Goal: Task Accomplishment & Management: Use online tool/utility

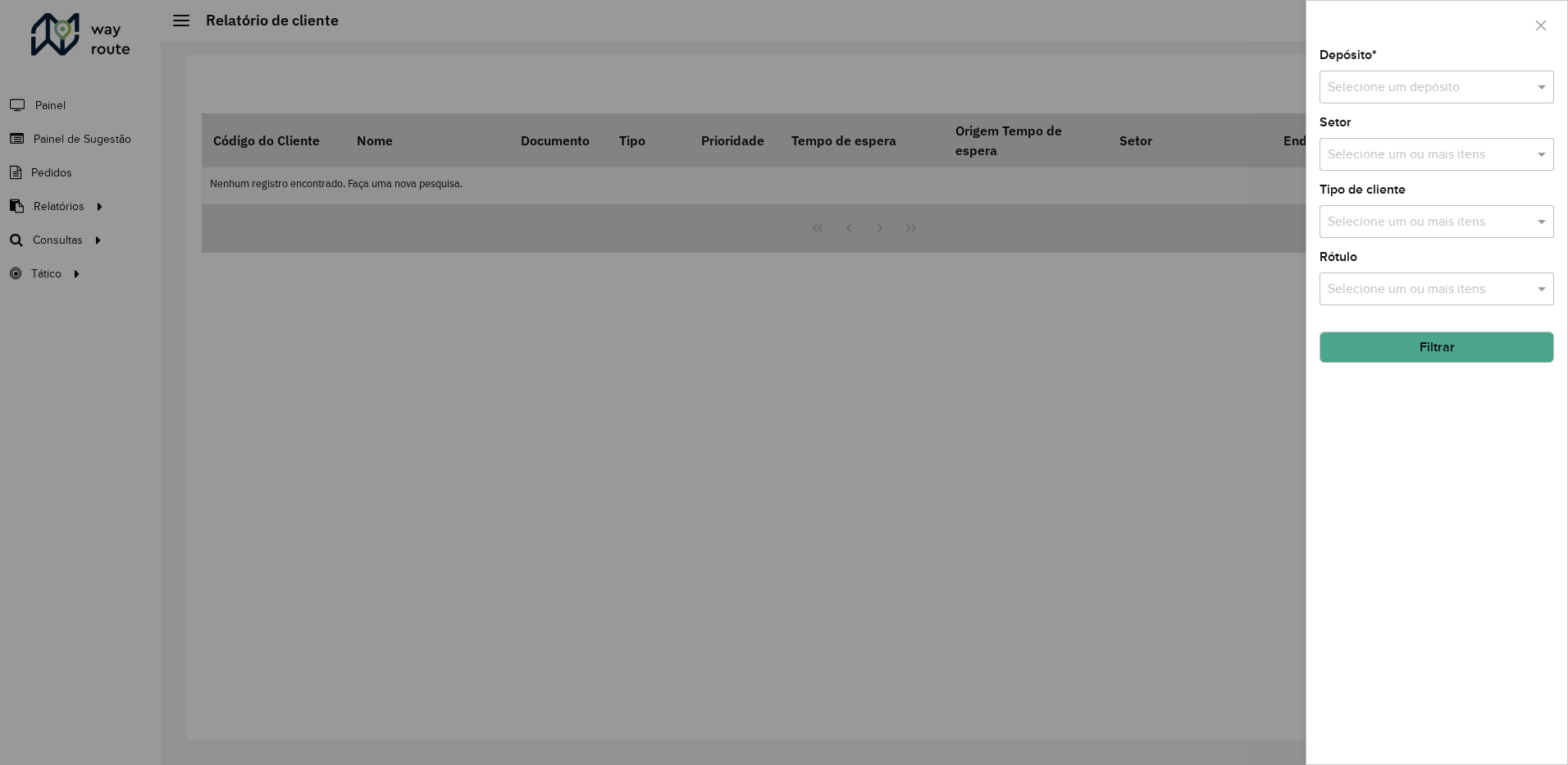
click at [1014, 365] on div at bounding box center [784, 382] width 1568 height 765
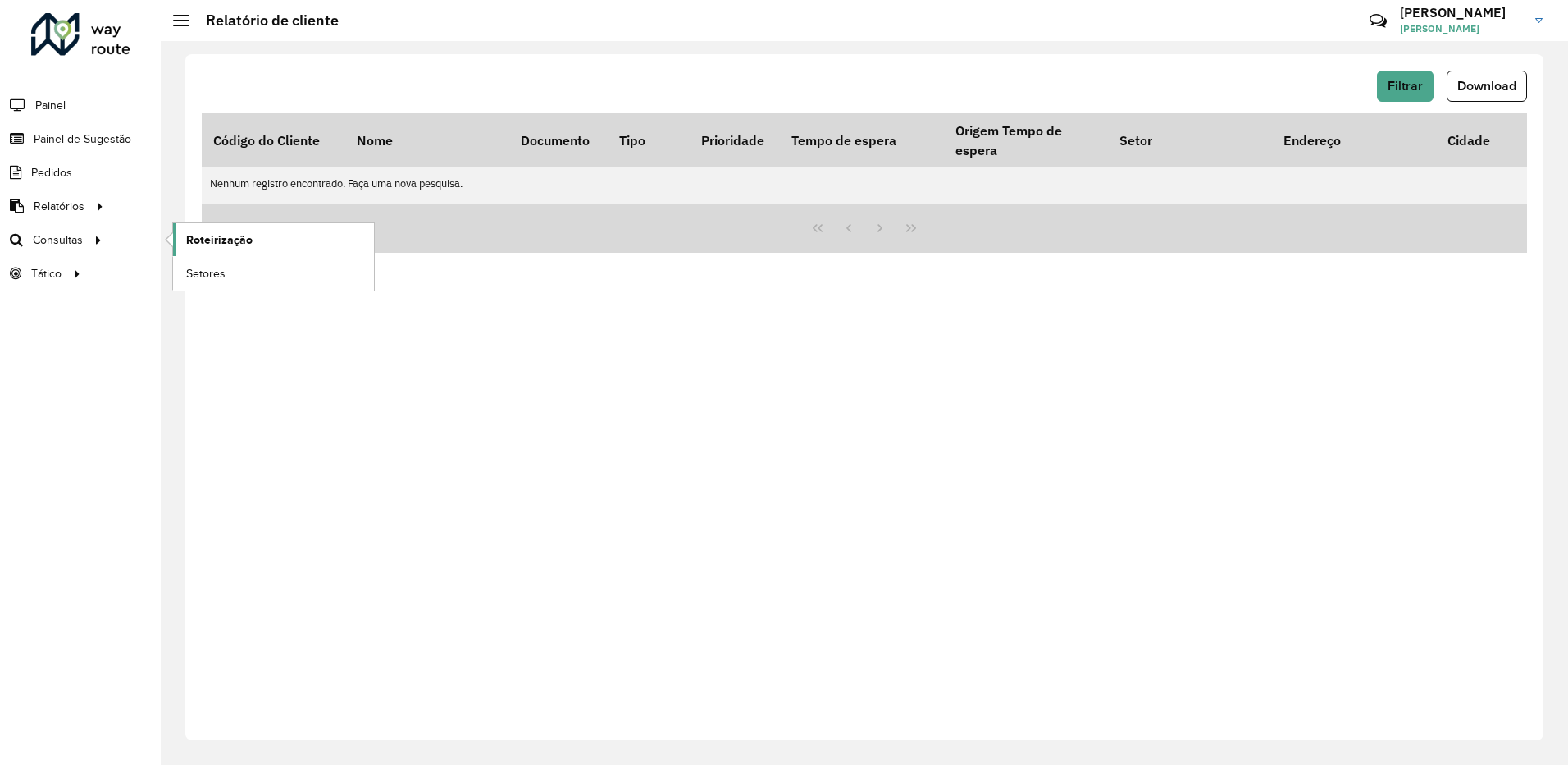
click at [214, 235] on span "Roteirização" at bounding box center [219, 240] width 66 height 17
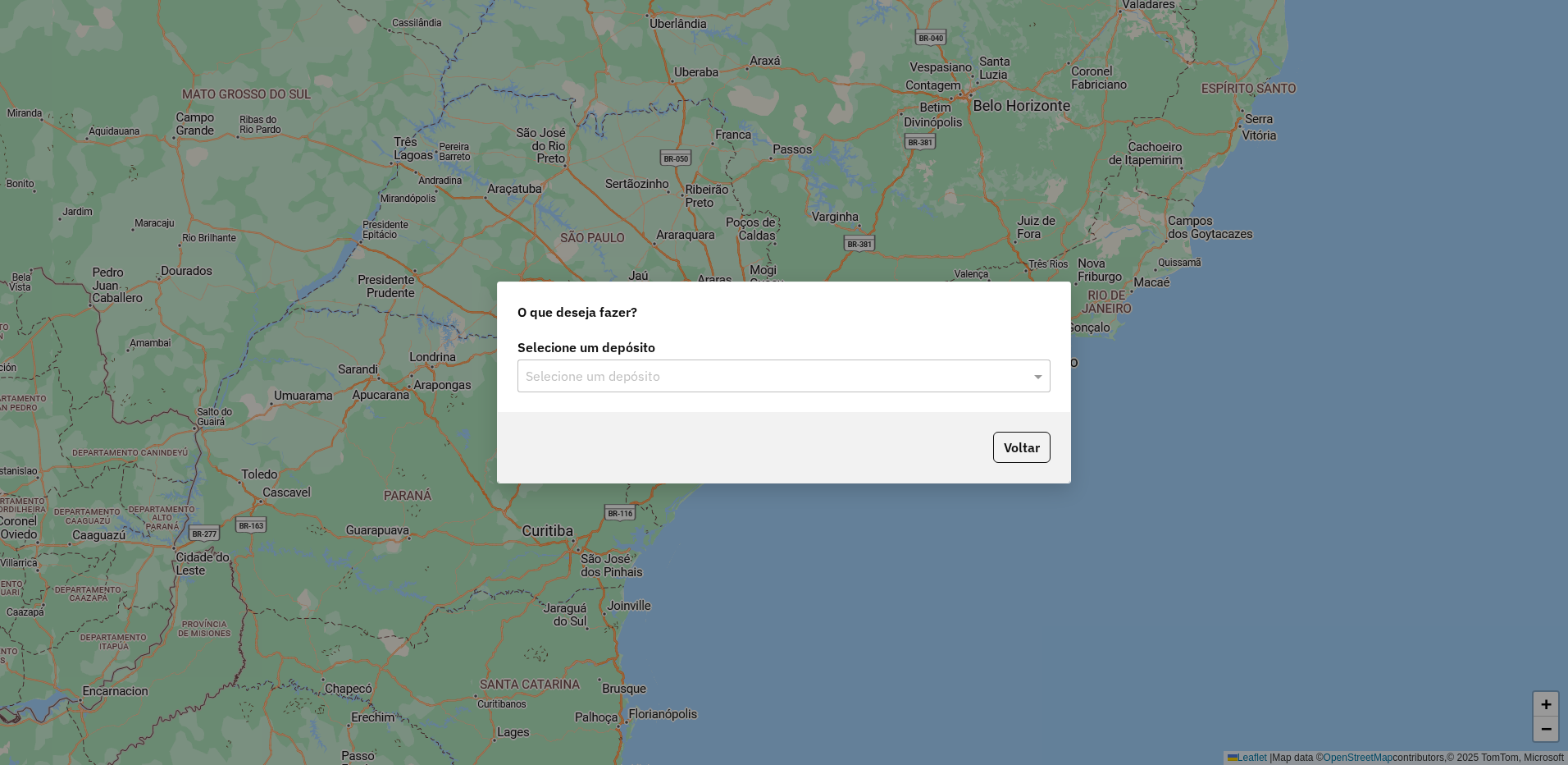
click at [555, 375] on input "text" at bounding box center [767, 377] width 484 height 20
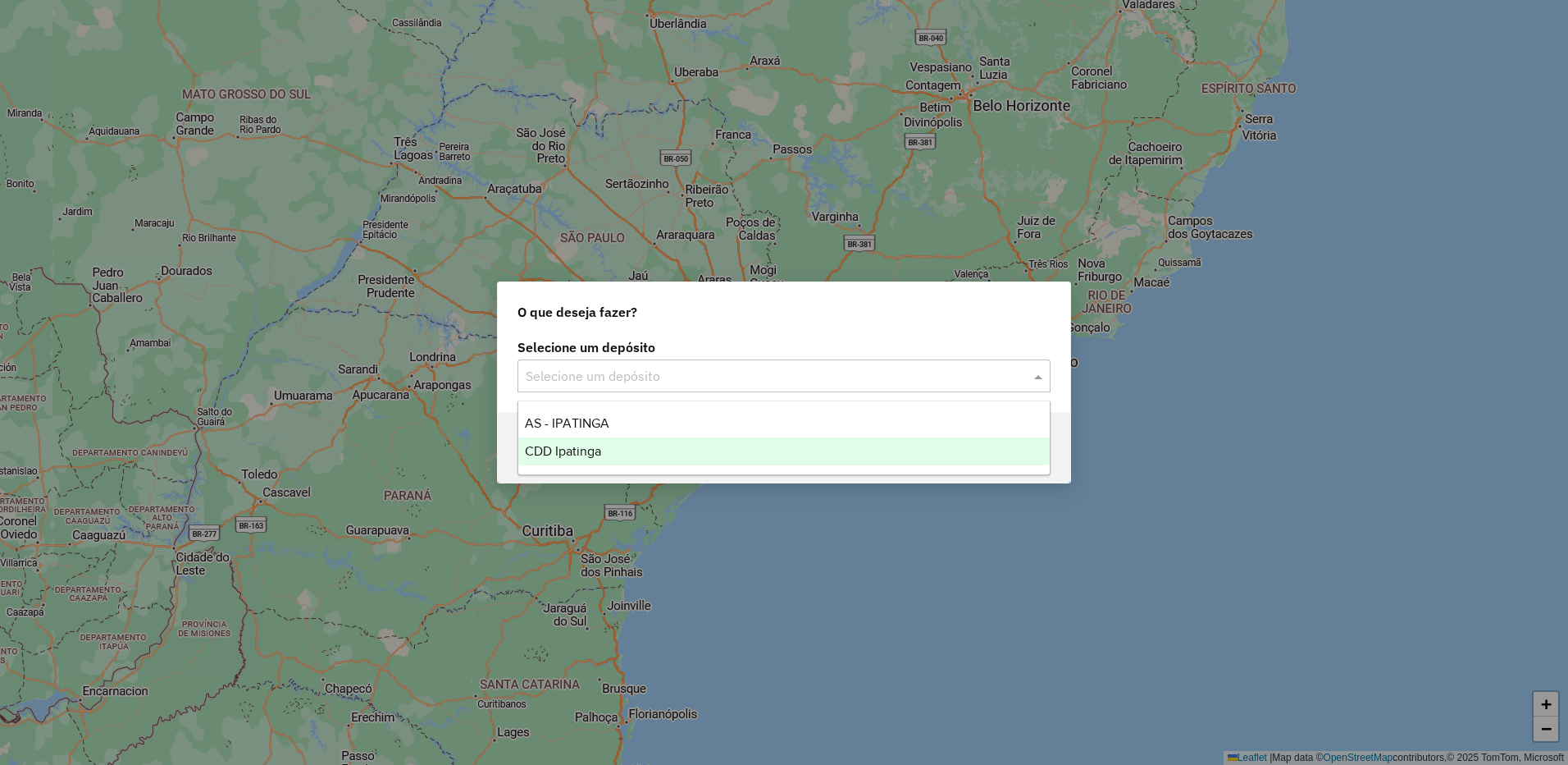
click at [583, 460] on div "CDD Ipatinga" at bounding box center [784, 451] width 531 height 28
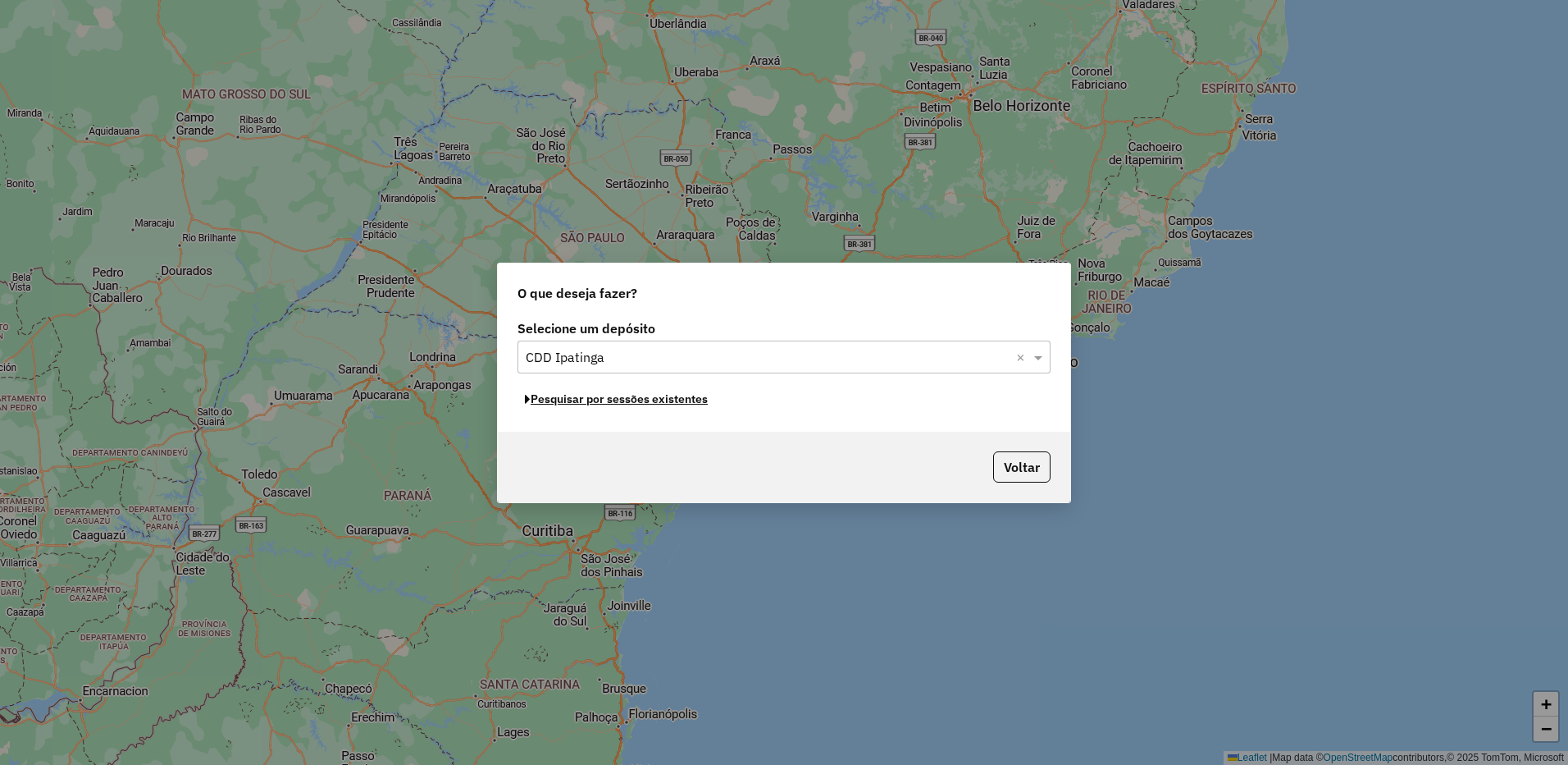
click at [673, 399] on button "Pesquisar por sessões existentes" at bounding box center [616, 399] width 197 height 25
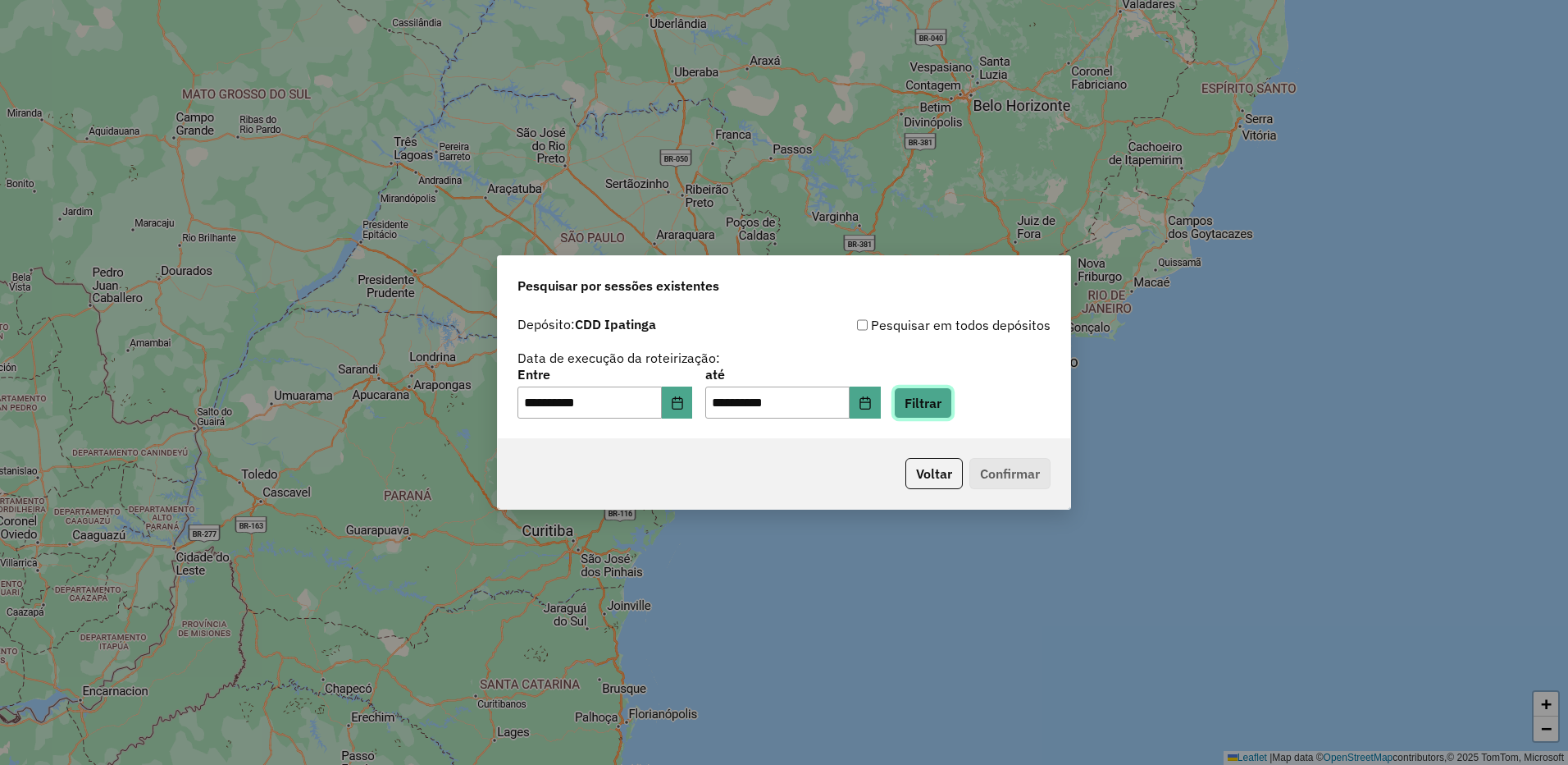
click at [940, 404] on button "Filtrar" at bounding box center [923, 403] width 58 height 31
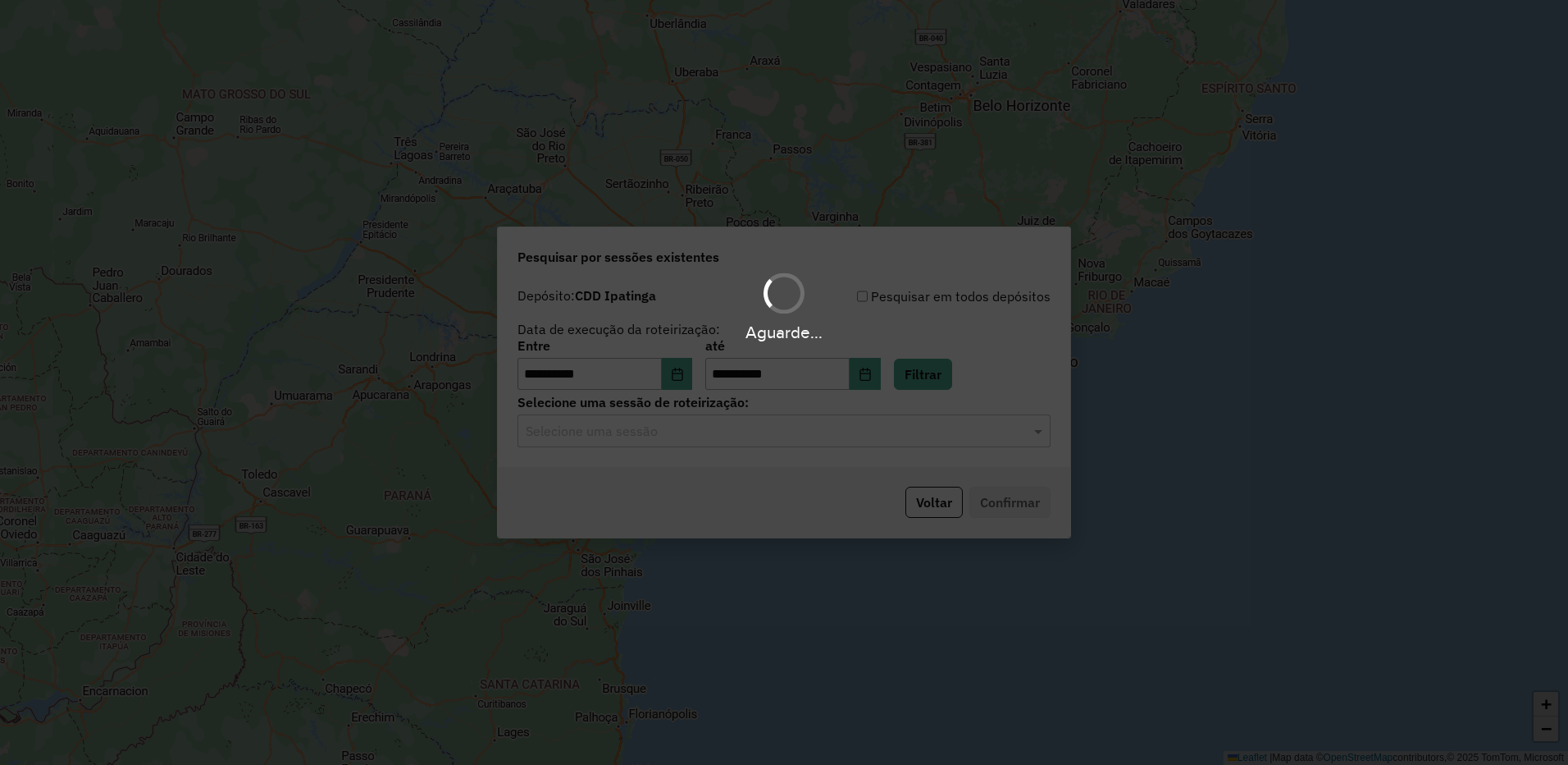
click at [781, 435] on hb-app "**********" at bounding box center [784, 382] width 1568 height 765
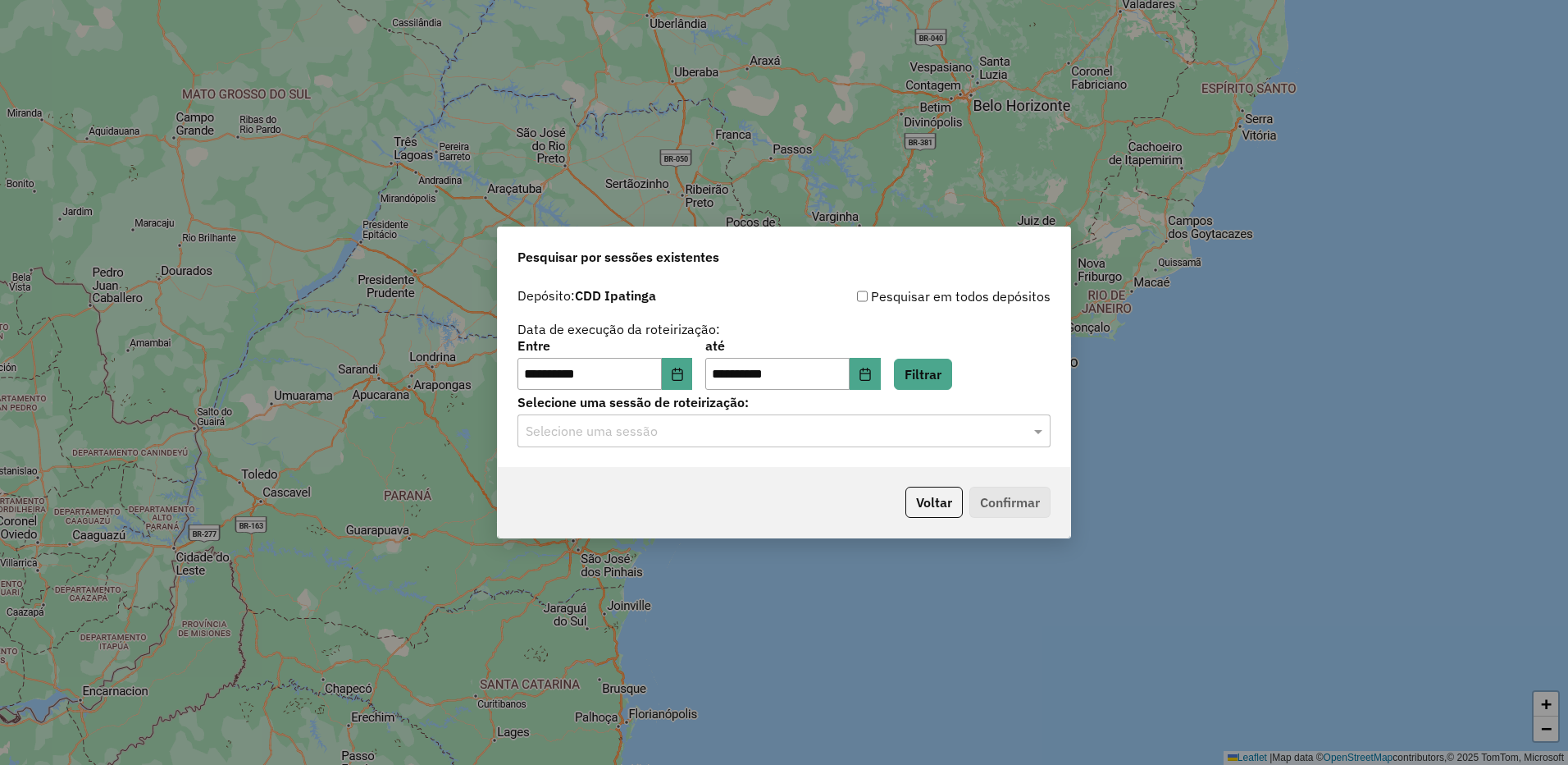
click at [738, 435] on input "text" at bounding box center [767, 432] width 484 height 20
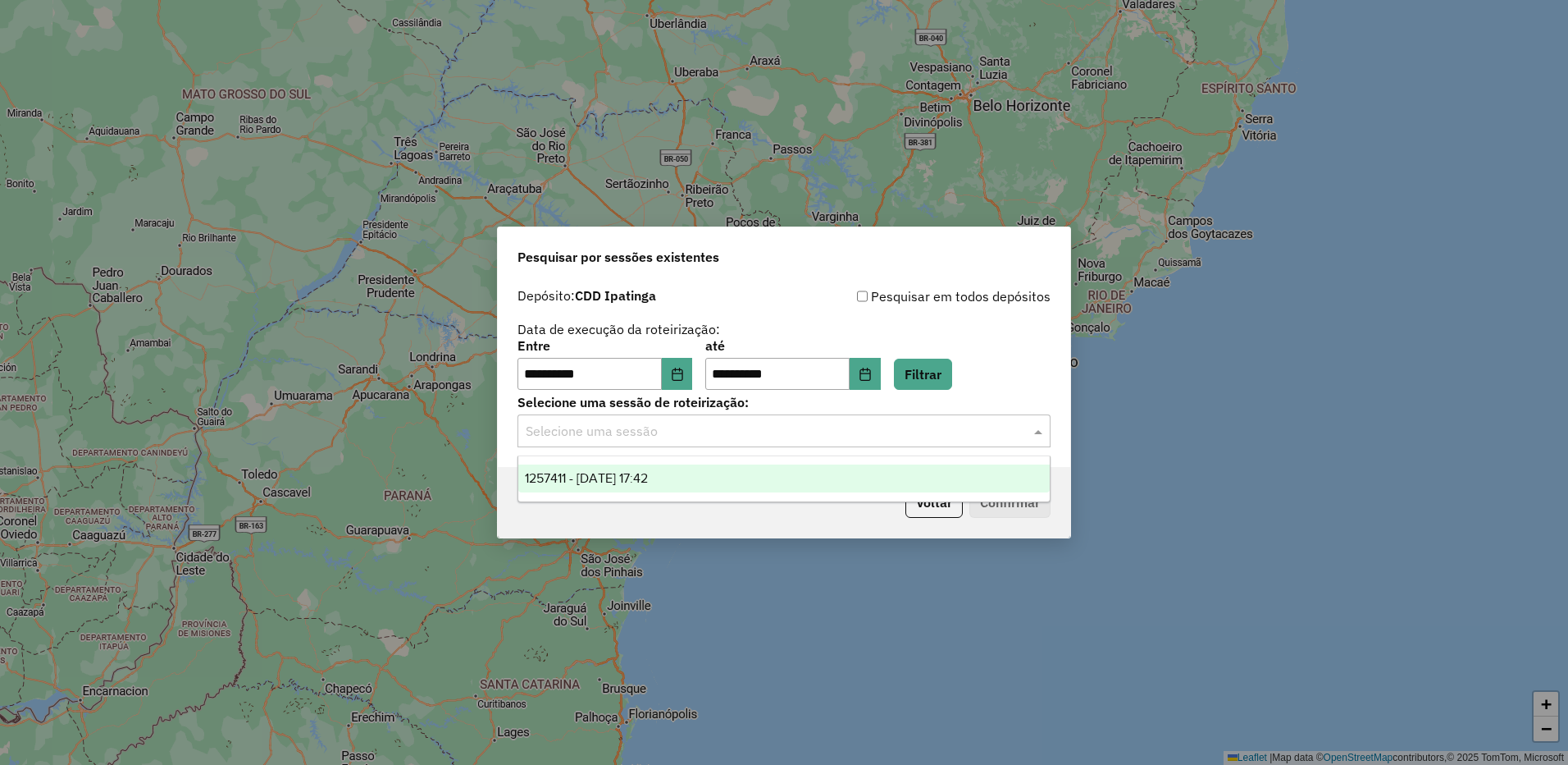
click at [648, 483] on span "1257411 - 02/09/2025 17:42" at bounding box center [586, 477] width 123 height 14
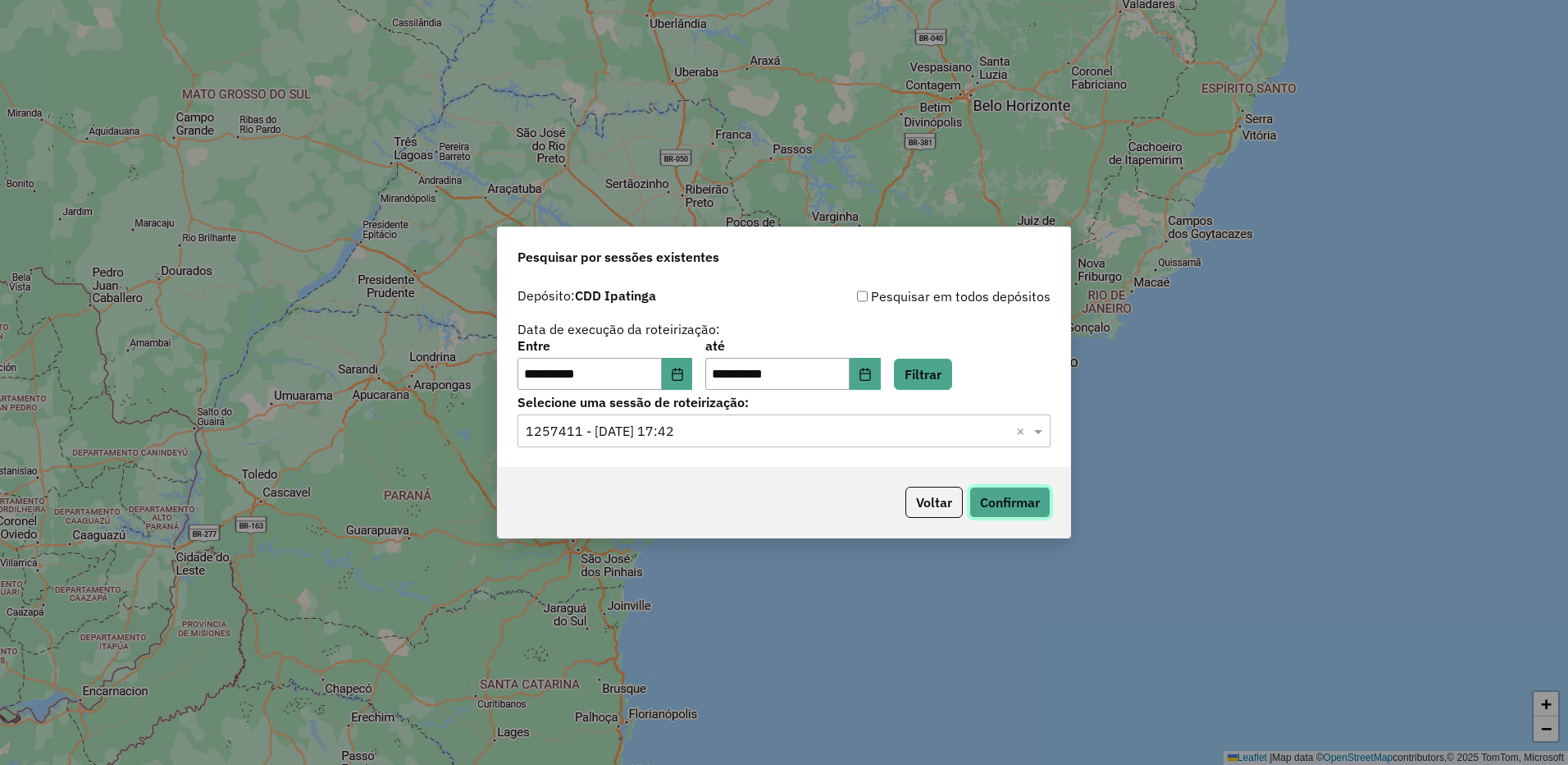
click at [1000, 503] on button "Confirmar" at bounding box center [1010, 502] width 81 height 31
click at [693, 378] on button "Choose Date" at bounding box center [677, 374] width 31 height 33
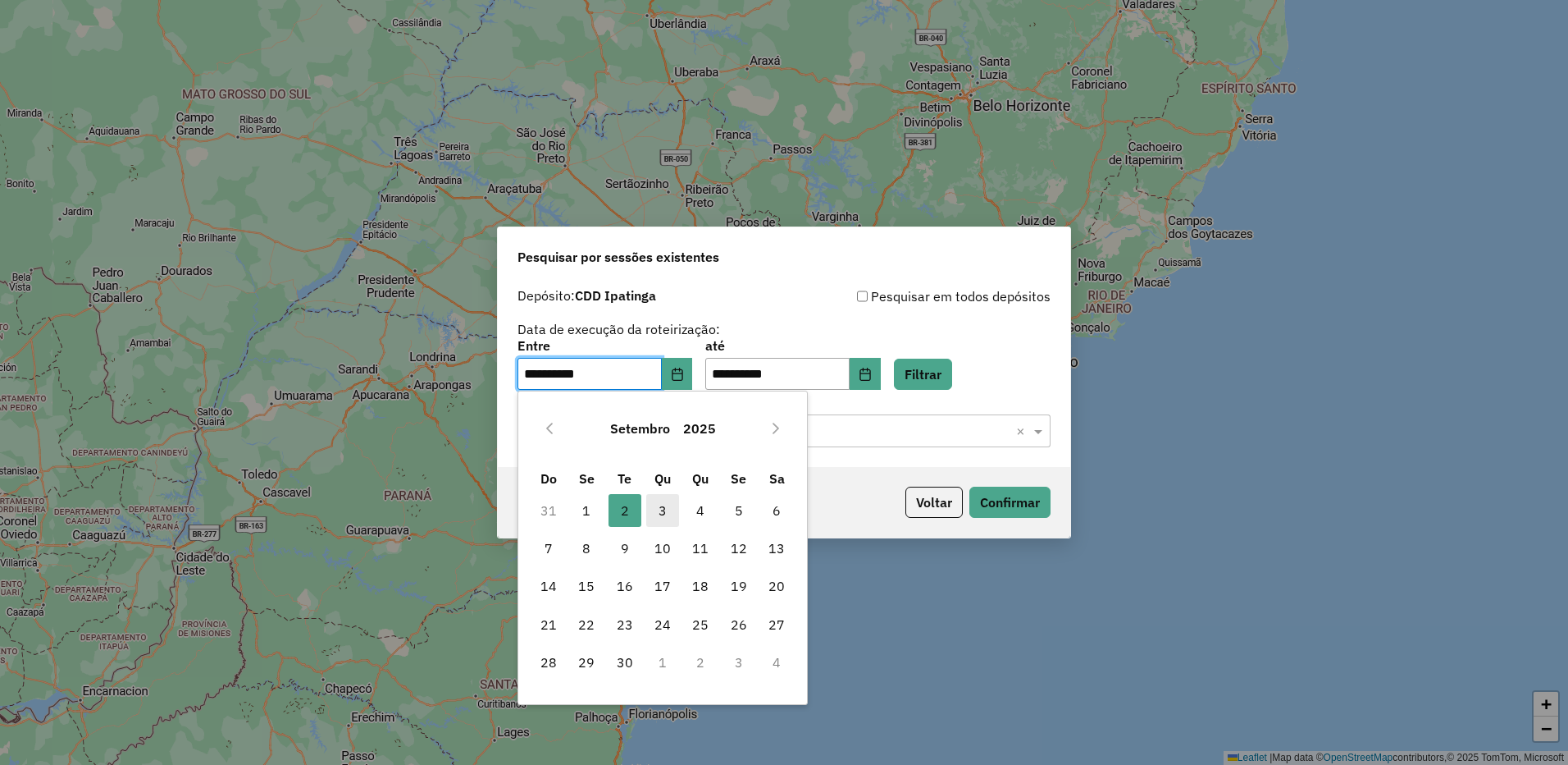
click at [666, 510] on span "3" at bounding box center [662, 511] width 33 height 33
type input "**********"
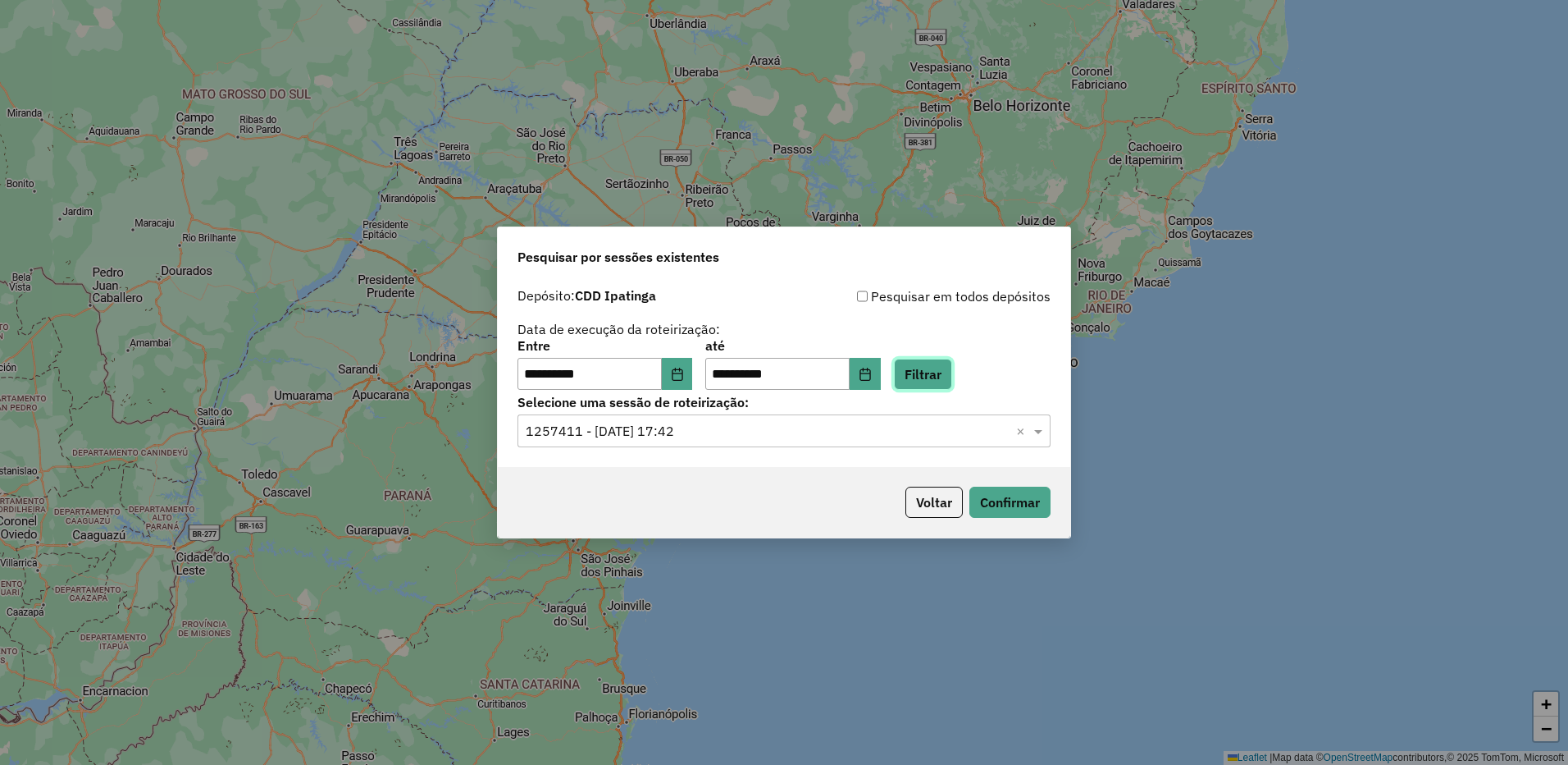
click at [931, 378] on button "Filtrar" at bounding box center [923, 374] width 58 height 31
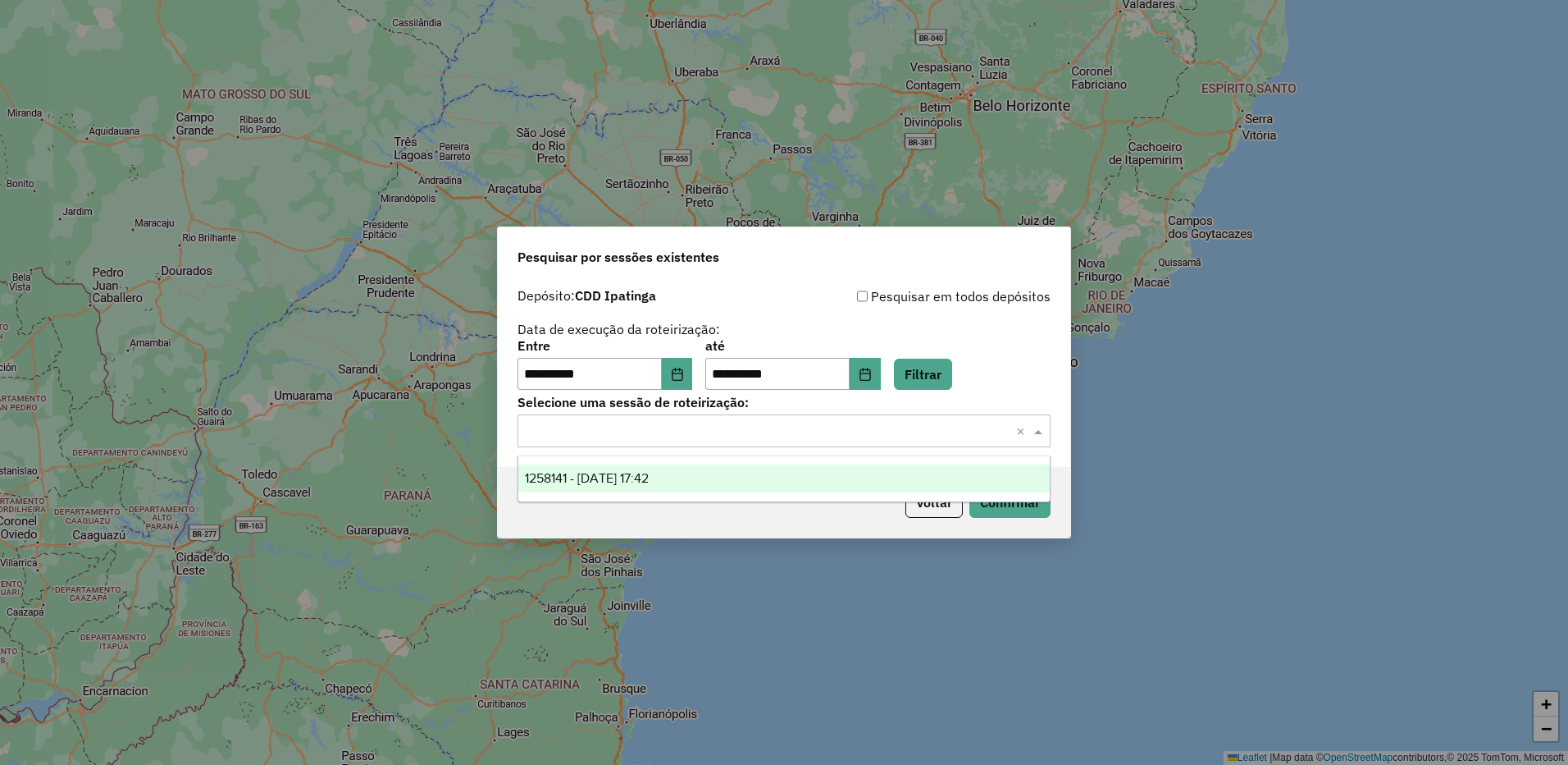
click at [751, 434] on input "text" at bounding box center [767, 432] width 484 height 20
click at [704, 482] on div "1258141 - 03/09/2025 17:42" at bounding box center [784, 478] width 531 height 28
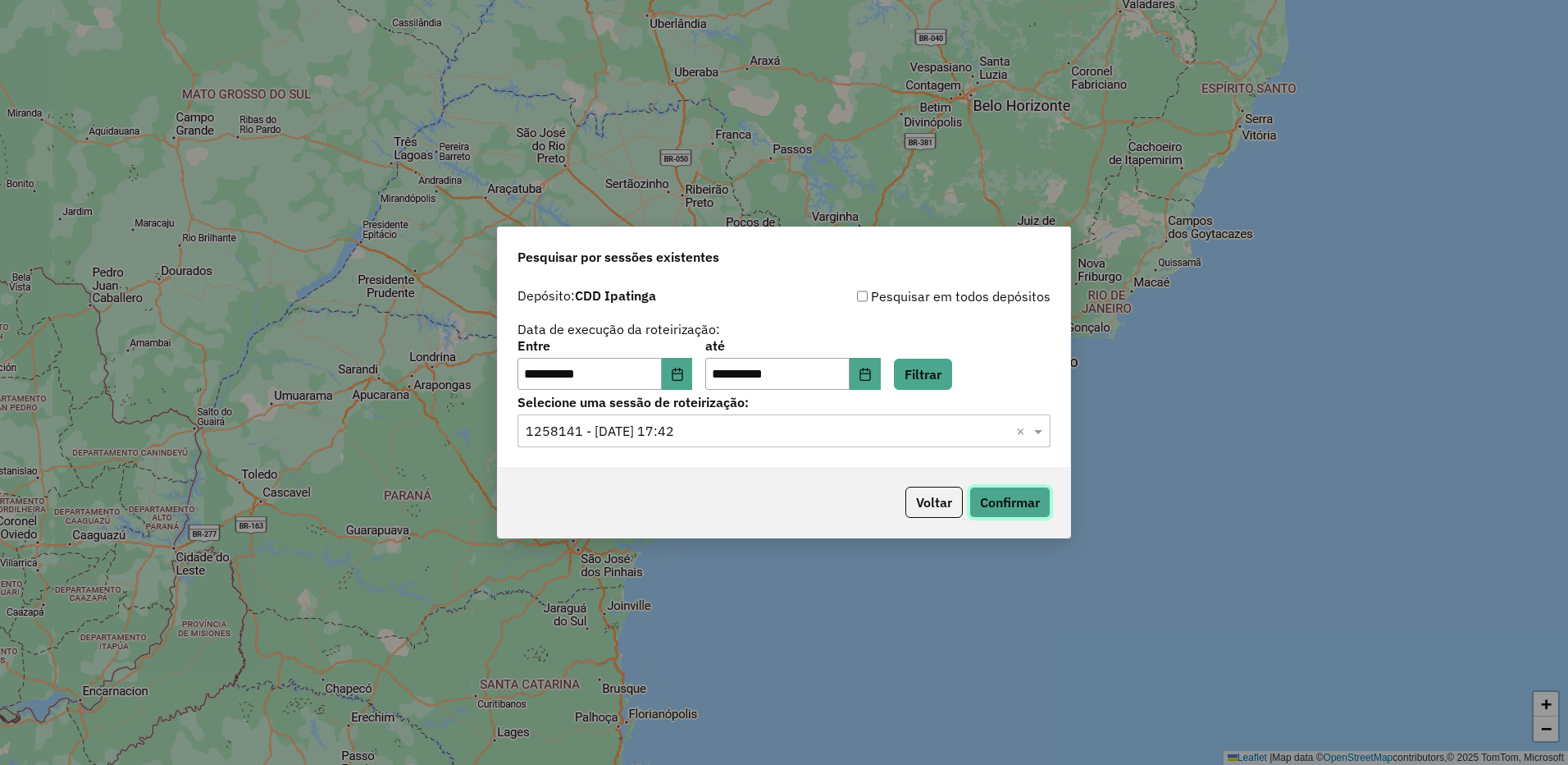
click at [1010, 493] on button "Confirmar" at bounding box center [1010, 502] width 81 height 31
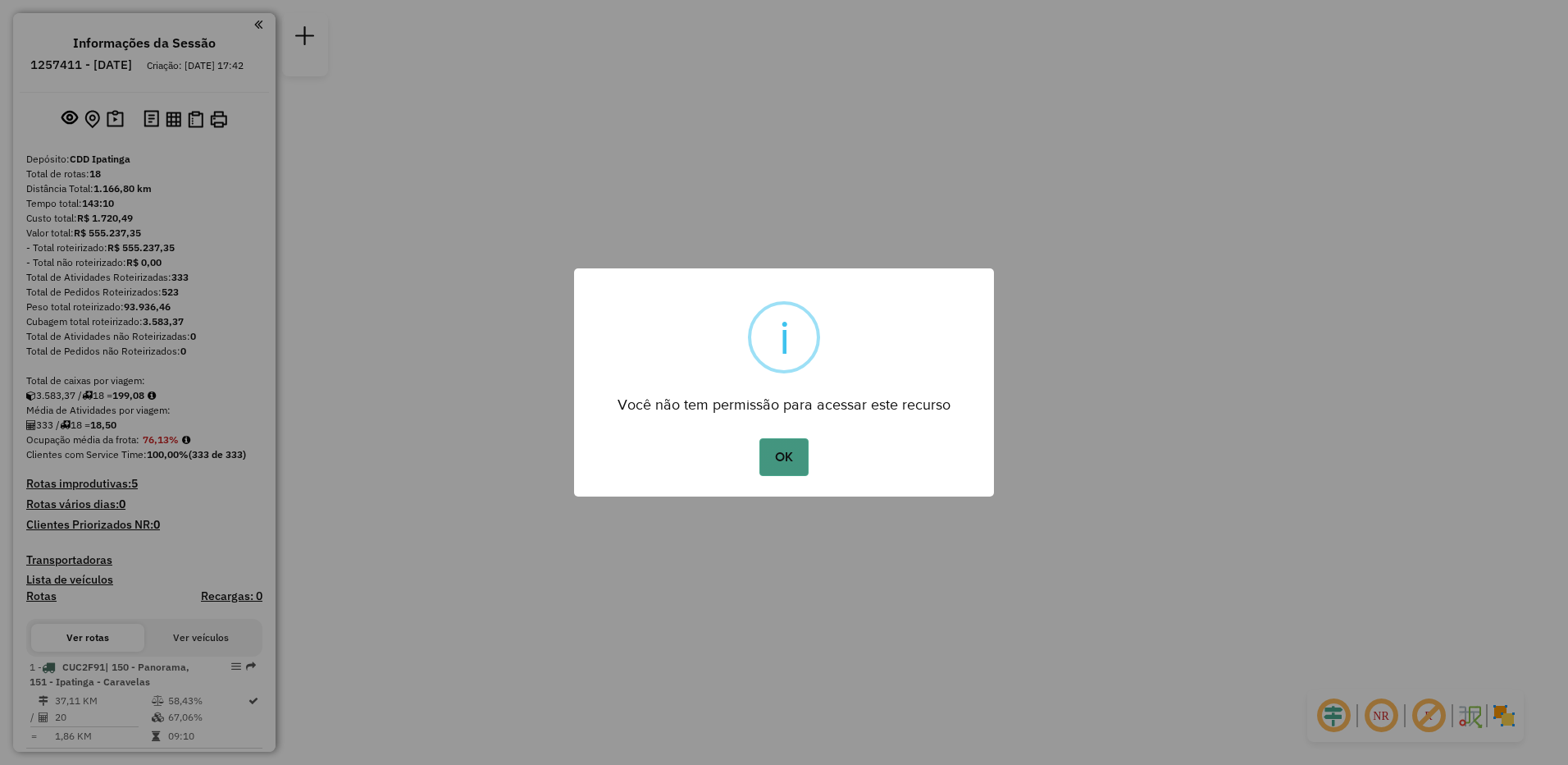
click at [780, 459] on button "OK" at bounding box center [783, 457] width 48 height 38
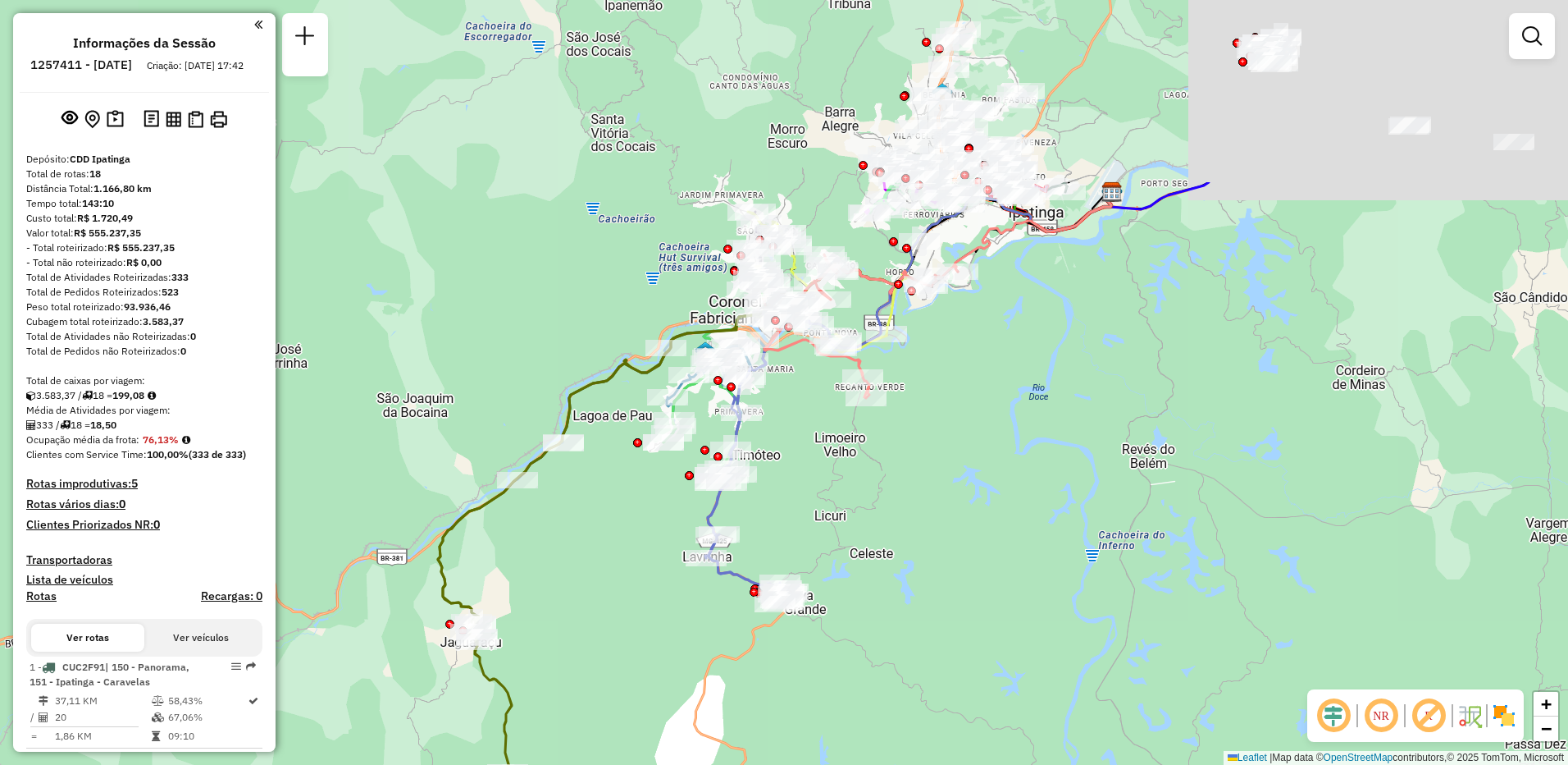
drag, startPoint x: 718, startPoint y: 292, endPoint x: 679, endPoint y: 469, distance: 181.2
click at [577, 551] on div "Janela de atendimento Grade de atendimento Capacidade Transportadoras Veículos …" at bounding box center [784, 382] width 1568 height 765
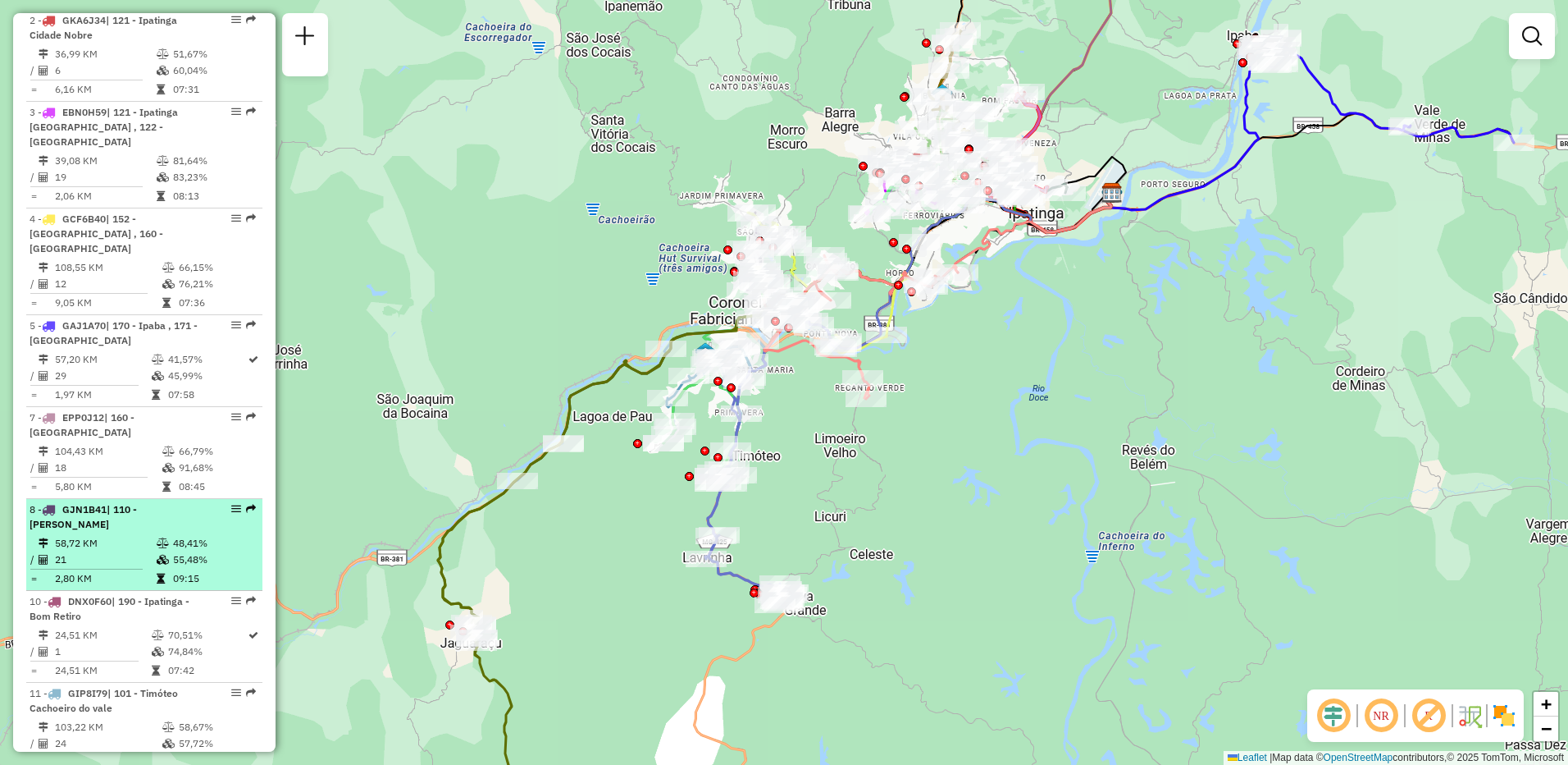
scroll to position [985, 0]
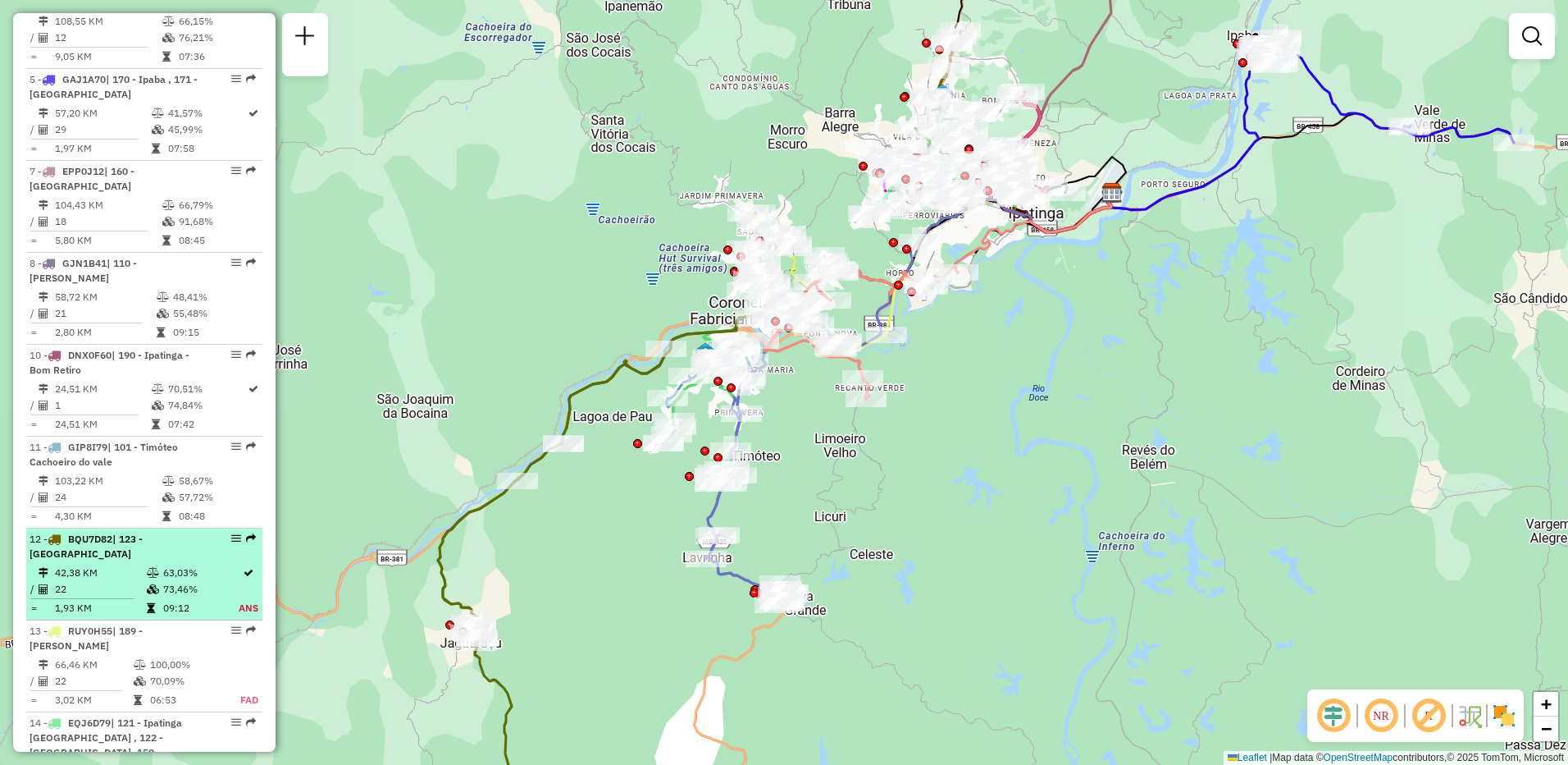
select select "**********"
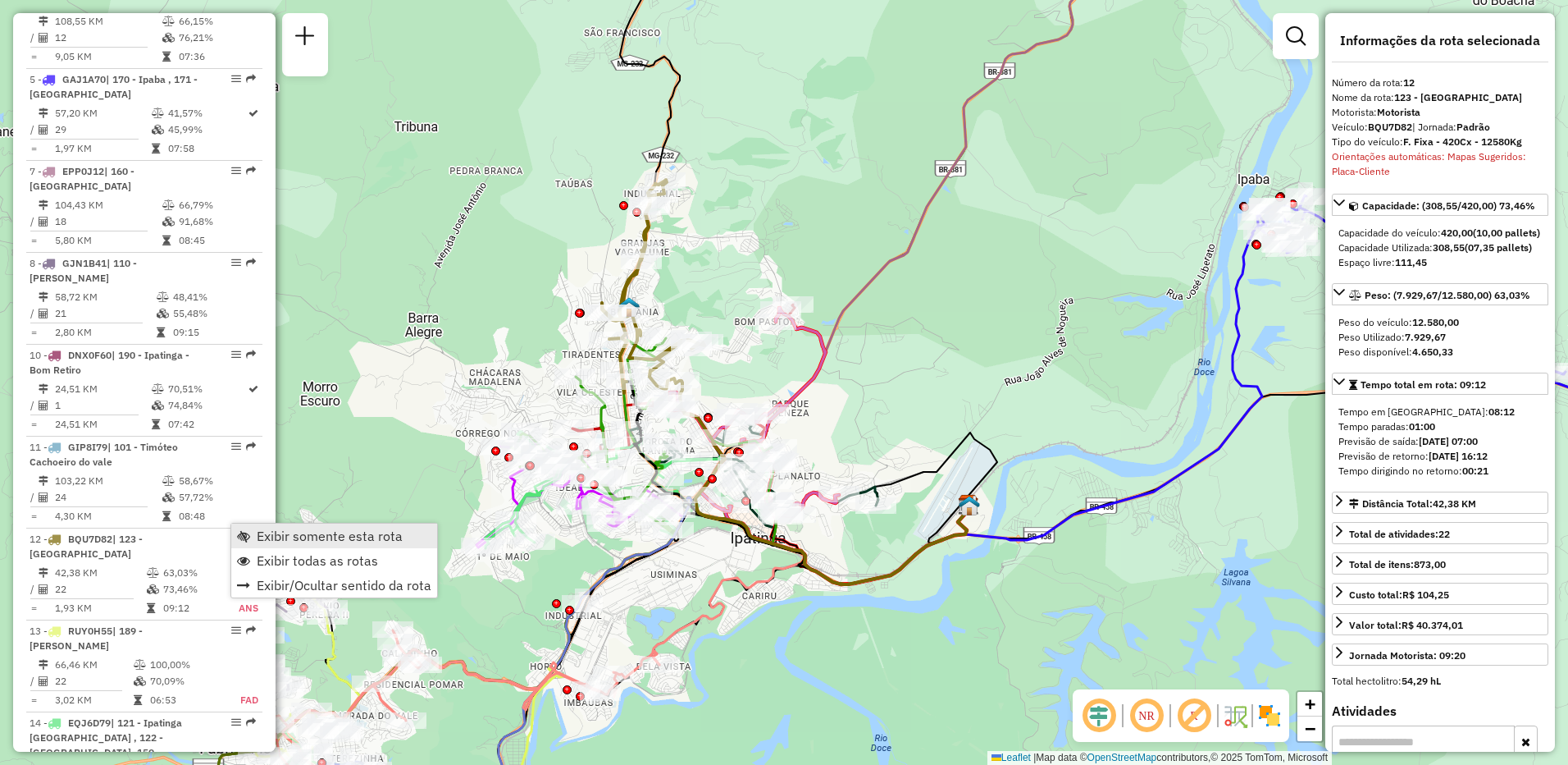
click at [261, 533] on span "Exibir somente esta rota" at bounding box center [329, 536] width 146 height 14
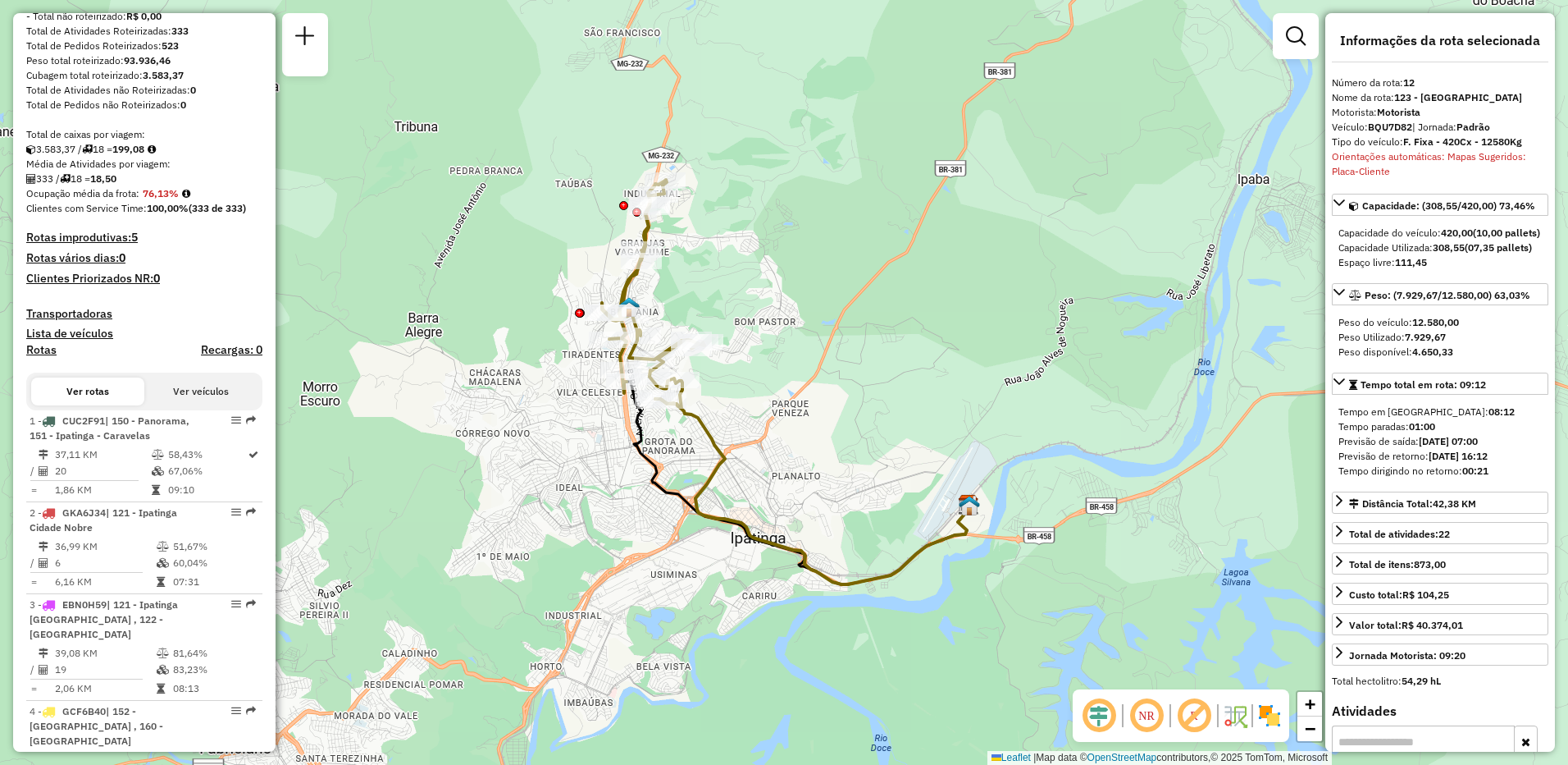
scroll to position [0, 0]
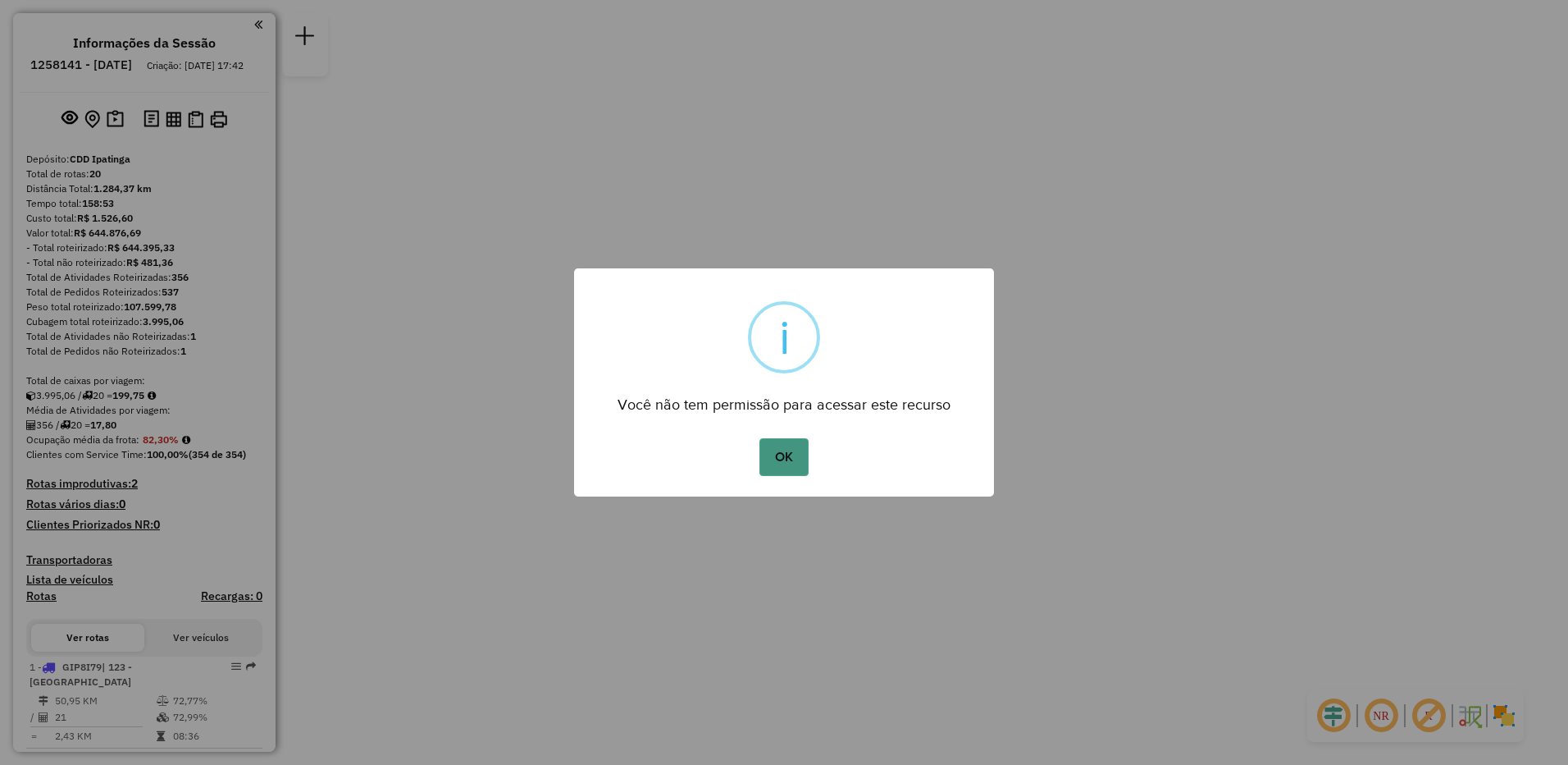
click at [794, 464] on button "OK" at bounding box center [783, 457] width 48 height 38
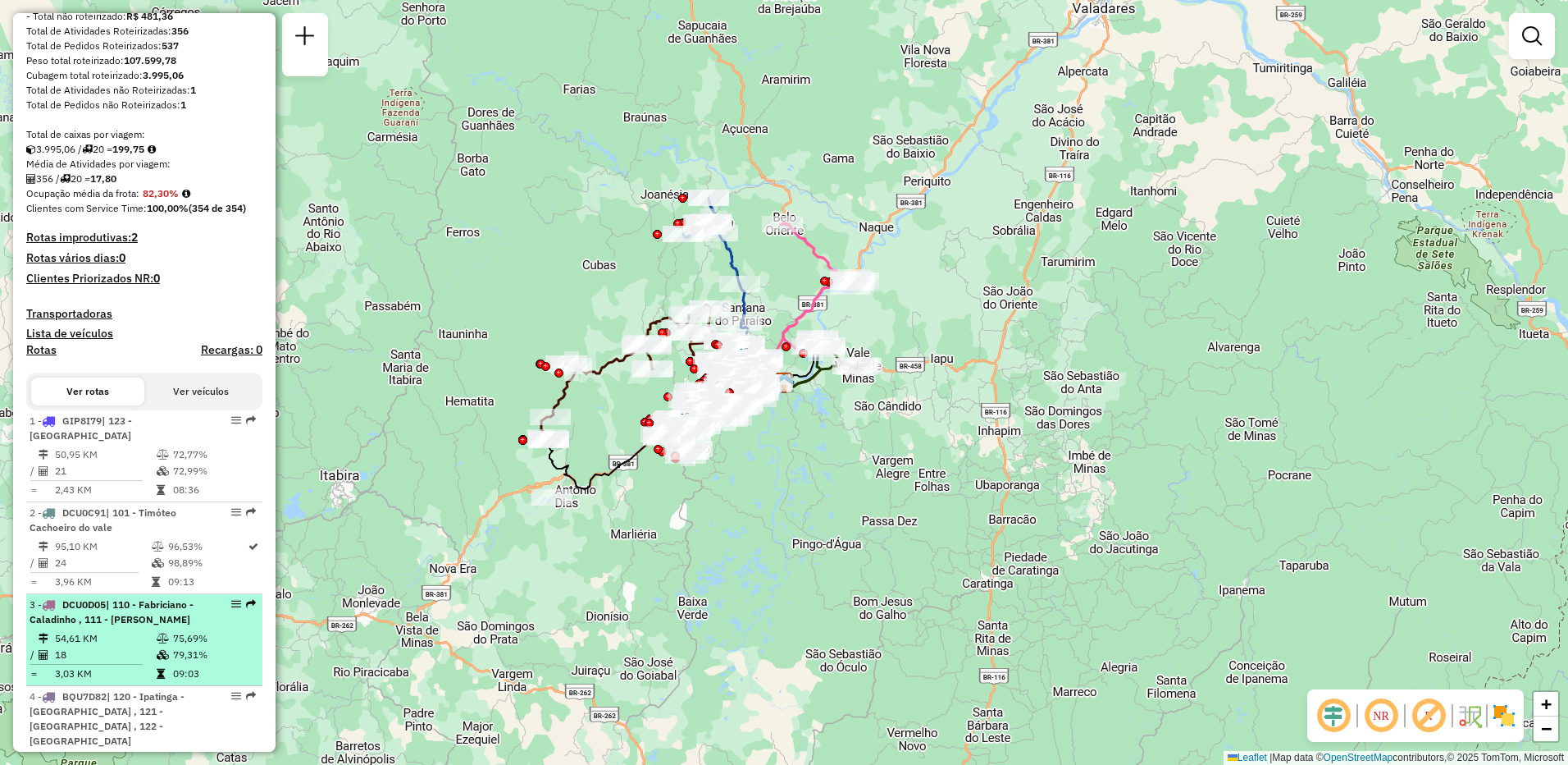
scroll to position [410, 0]
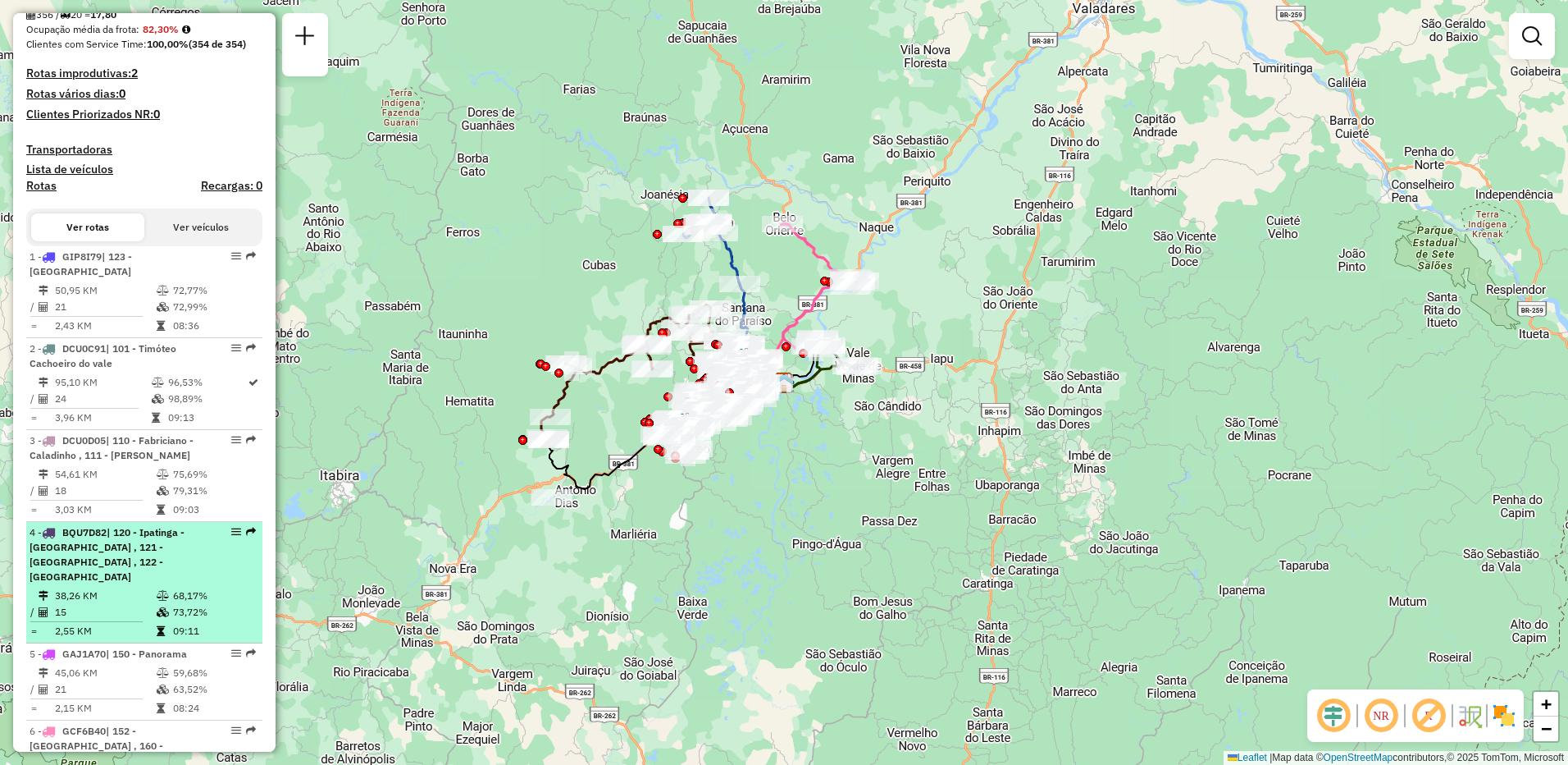
select select "**********"
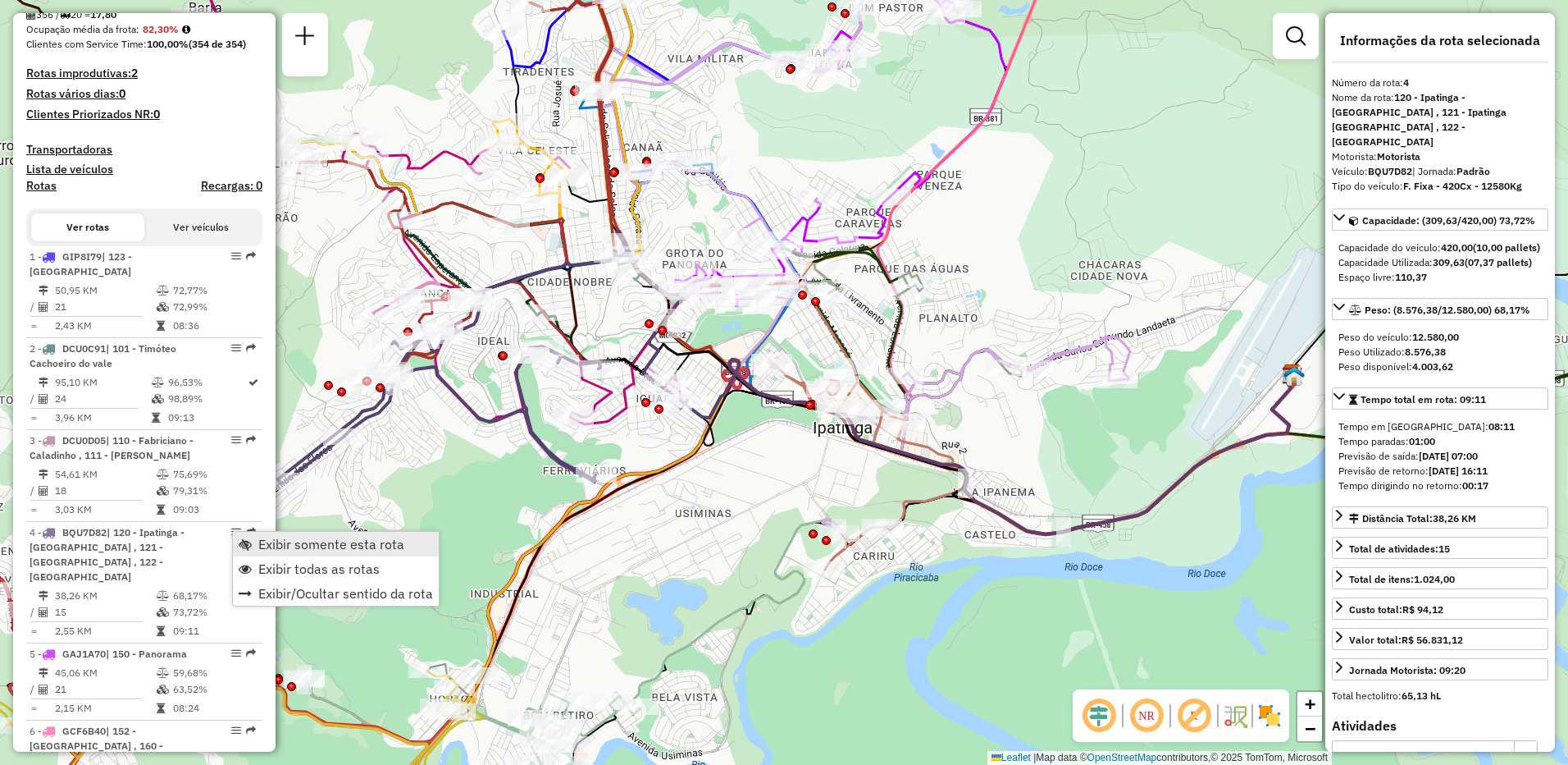
click at [264, 541] on span "Exibir somente esta rota" at bounding box center [331, 544] width 146 height 14
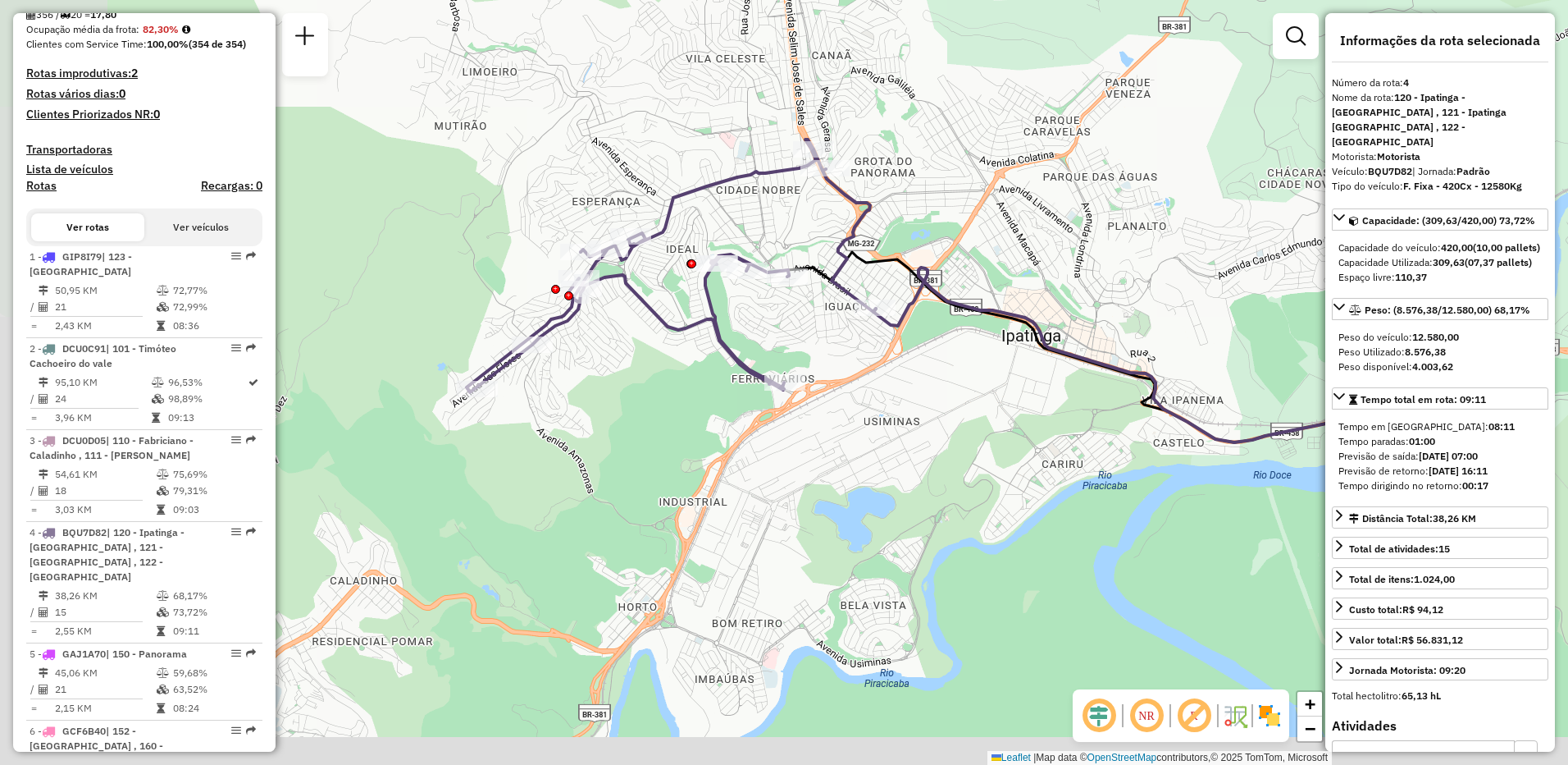
drag, startPoint x: 632, startPoint y: 557, endPoint x: 820, endPoint y: 464, distance: 209.7
click at [820, 464] on div "Janela de atendimento Grade de atendimento Capacidade Transportadoras Veículos …" at bounding box center [784, 382] width 1568 height 765
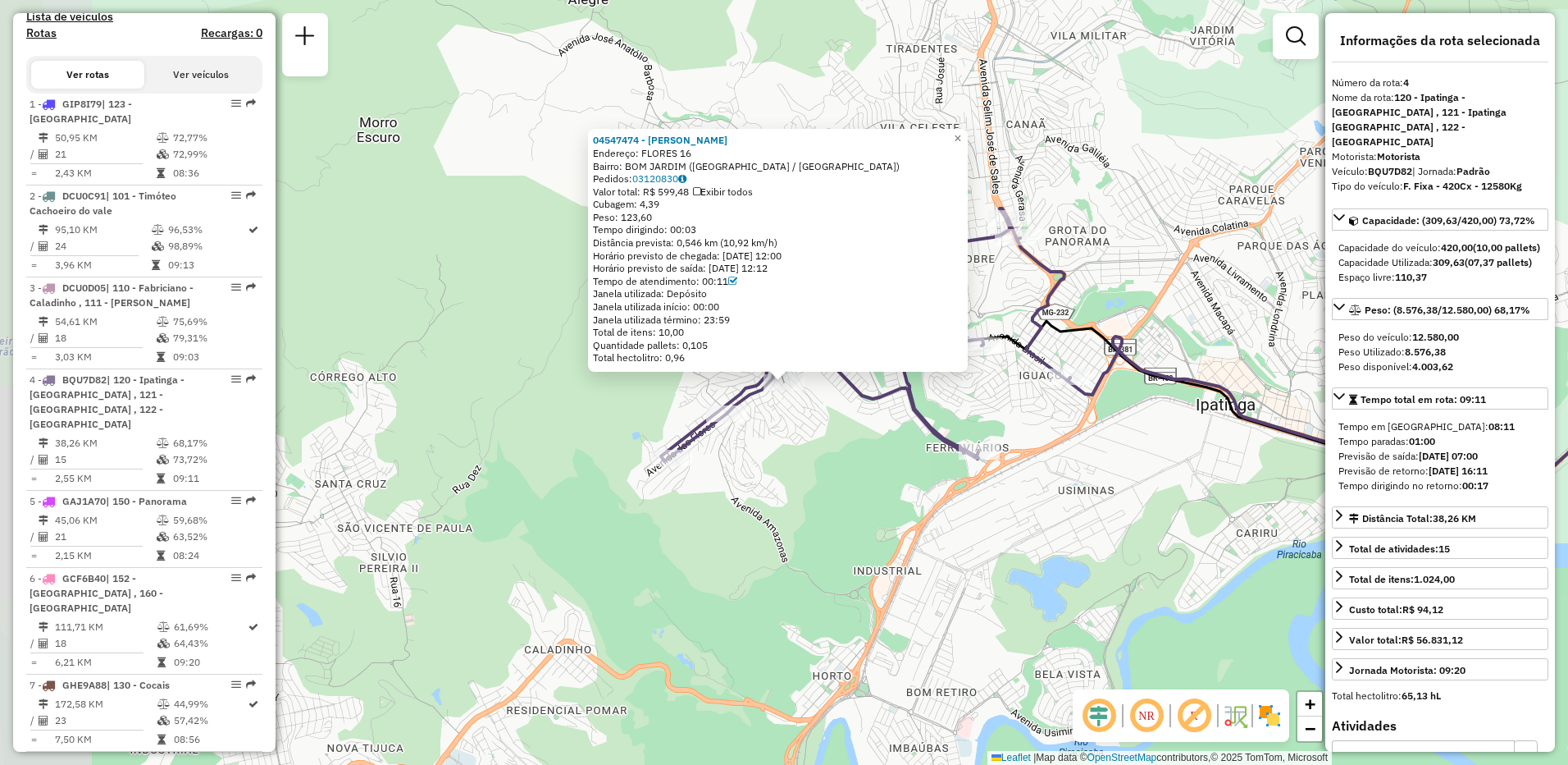
scroll to position [919, 0]
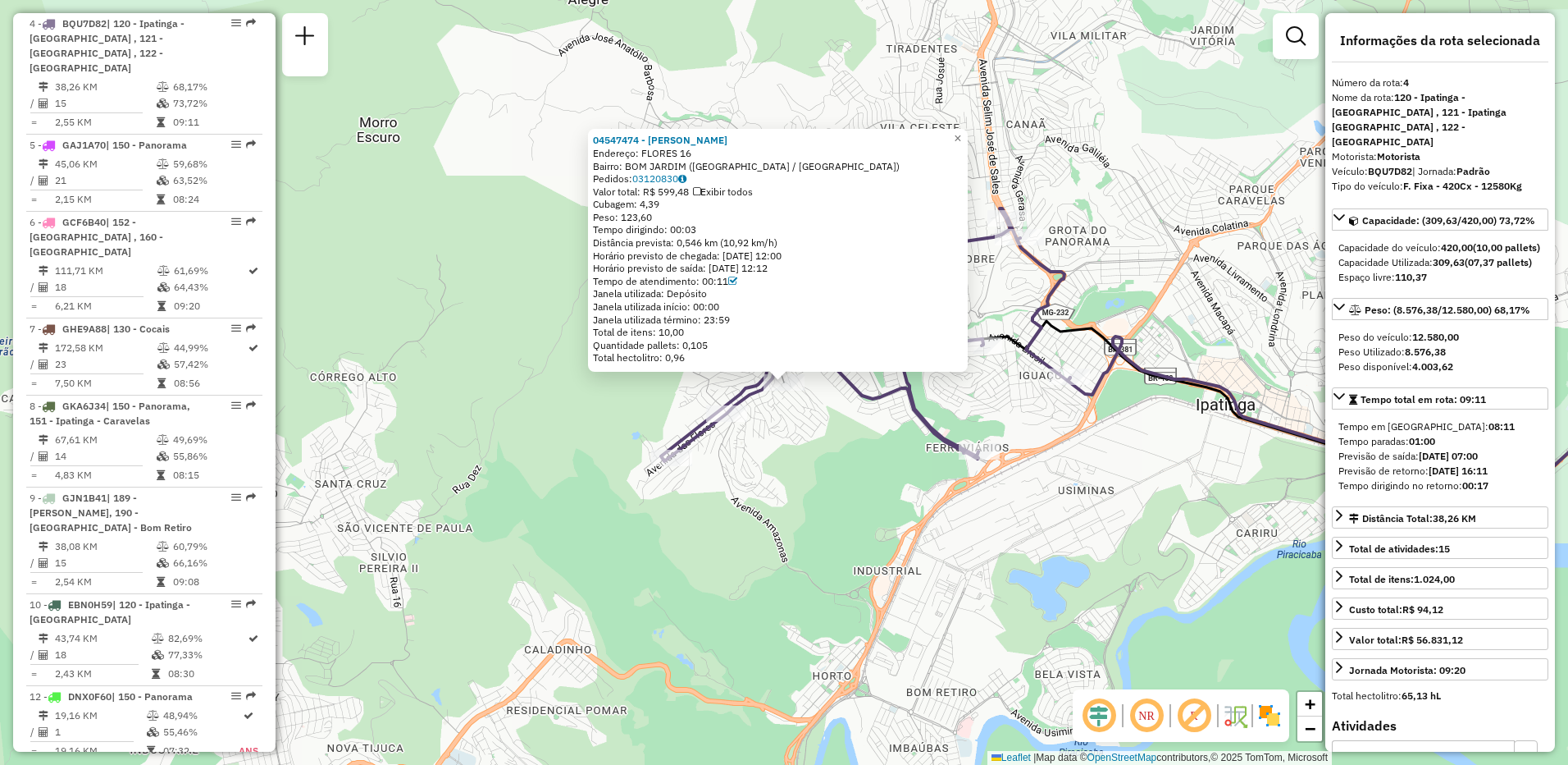
click at [1196, 715] on em at bounding box center [1194, 716] width 40 height 40
click at [888, 484] on div "04547474 - SUZAMARA FERNANDA Endereço: FLORES 16 Bairro: BOM JARDIM (IPATINGA /…" at bounding box center [784, 382] width 1568 height 765
